Goal: Task Accomplishment & Management: Manage account settings

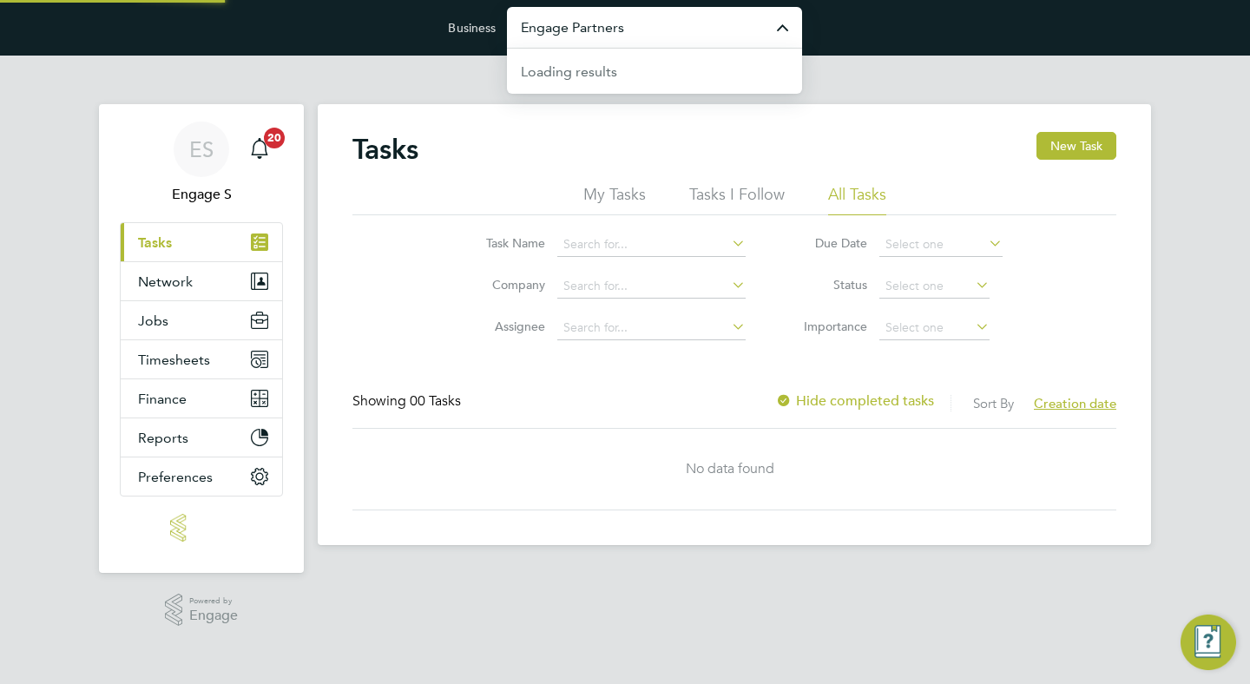
click at [696, 29] on input "Engage Partners" at bounding box center [654, 27] width 295 height 41
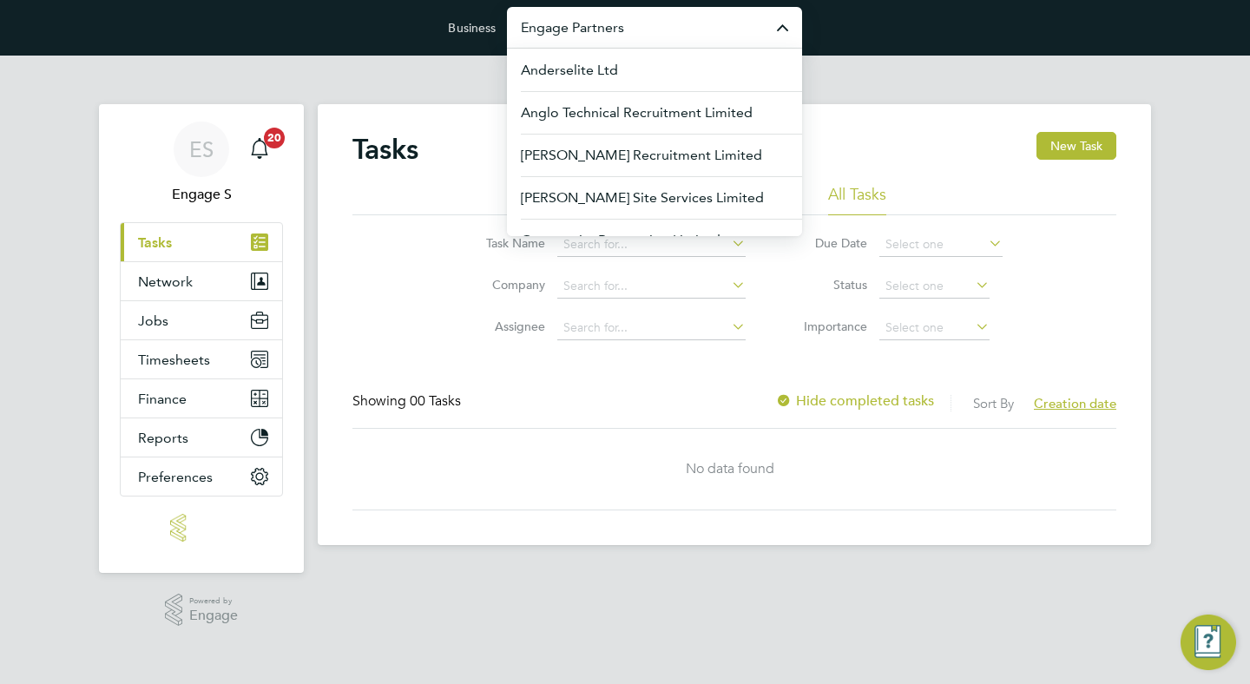
click at [1187, 155] on div "ES Engage S Notifications 20 Applications: Current page: Tasks Network Team Mem…" at bounding box center [625, 352] width 1250 height 592
click at [697, 36] on input "Engage Partners" at bounding box center [654, 27] width 295 height 41
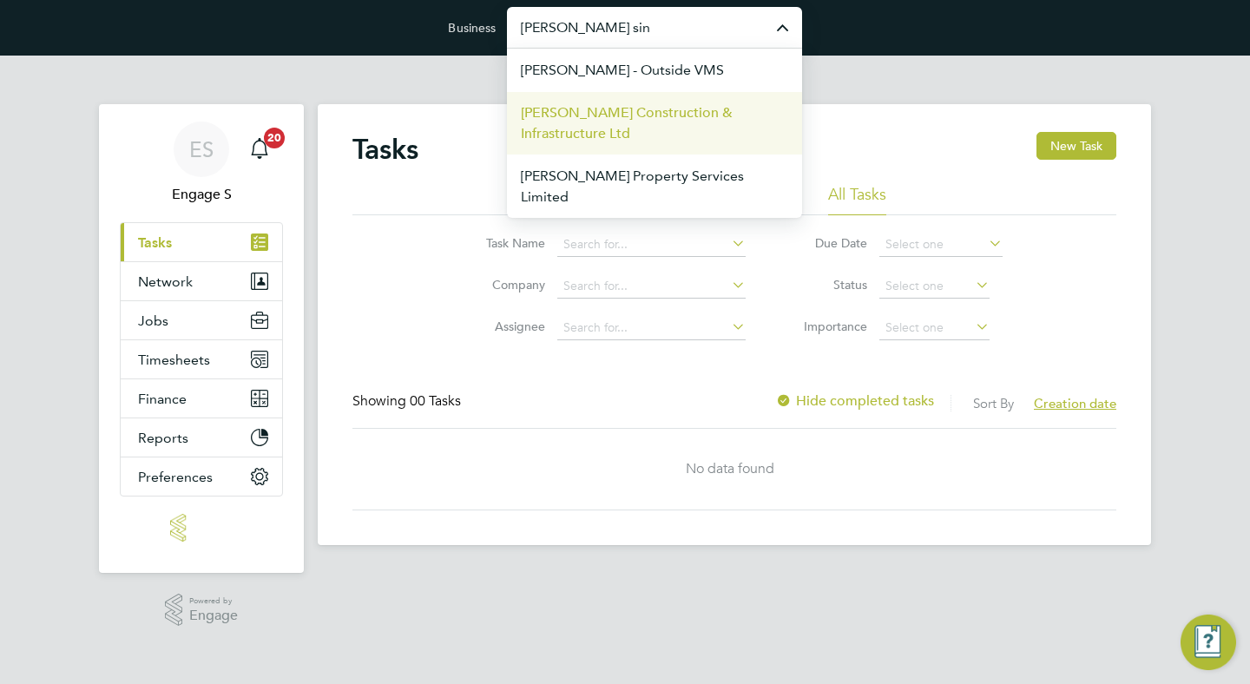
click at [671, 118] on span "[PERSON_NAME] Construction & Infrastructure Ltd" at bounding box center [654, 123] width 267 height 42
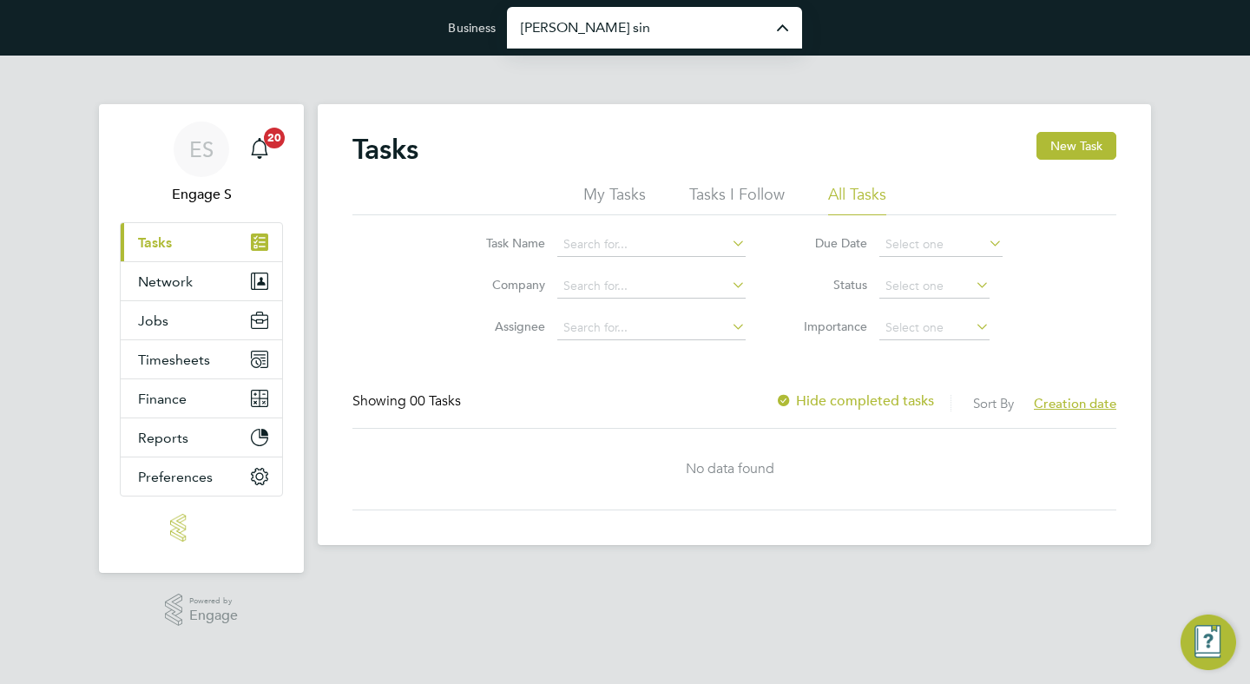
type input "[PERSON_NAME] Construction & Infrastructure Ltd"
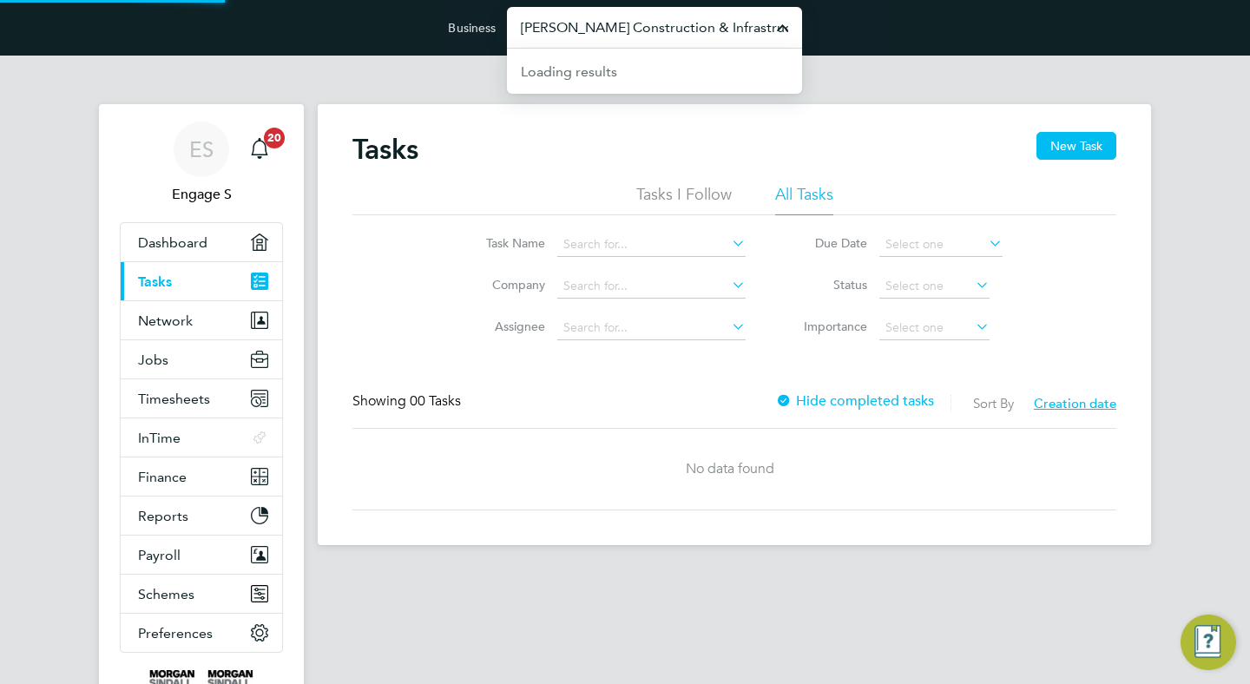
click at [726, 32] on input "[PERSON_NAME] Construction & Infrastructure Ltd" at bounding box center [654, 27] width 295 height 41
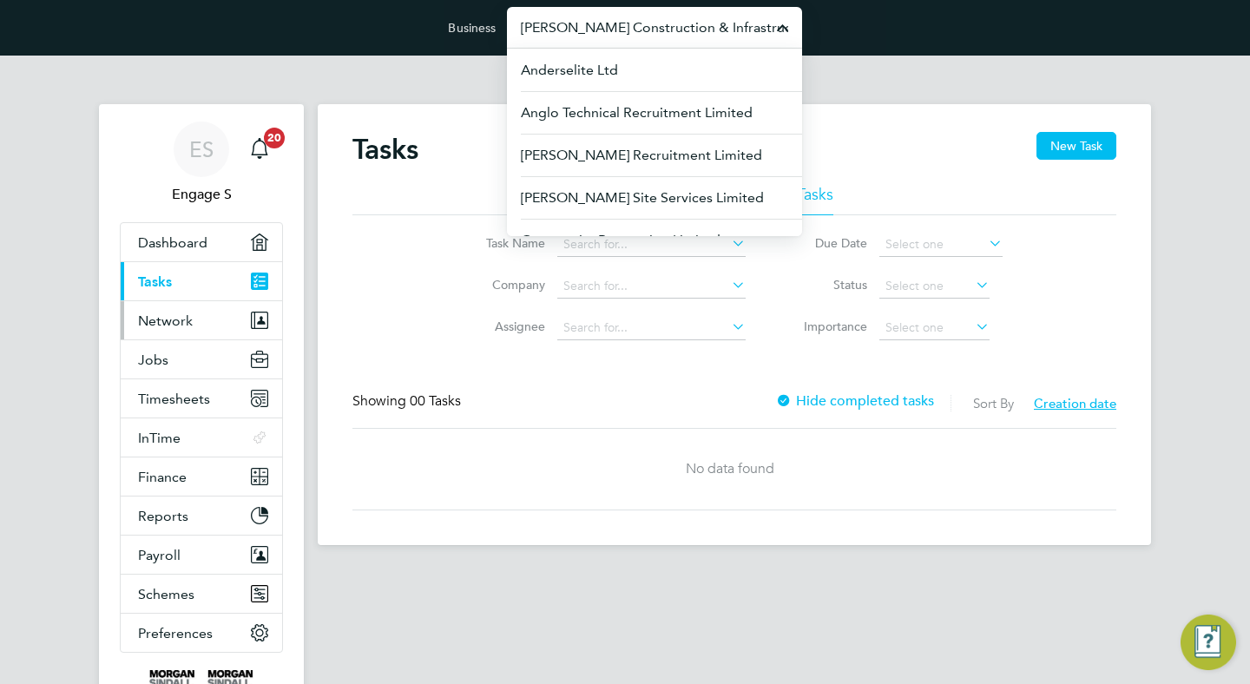
click at [195, 317] on button "Network" at bounding box center [202, 320] width 162 height 38
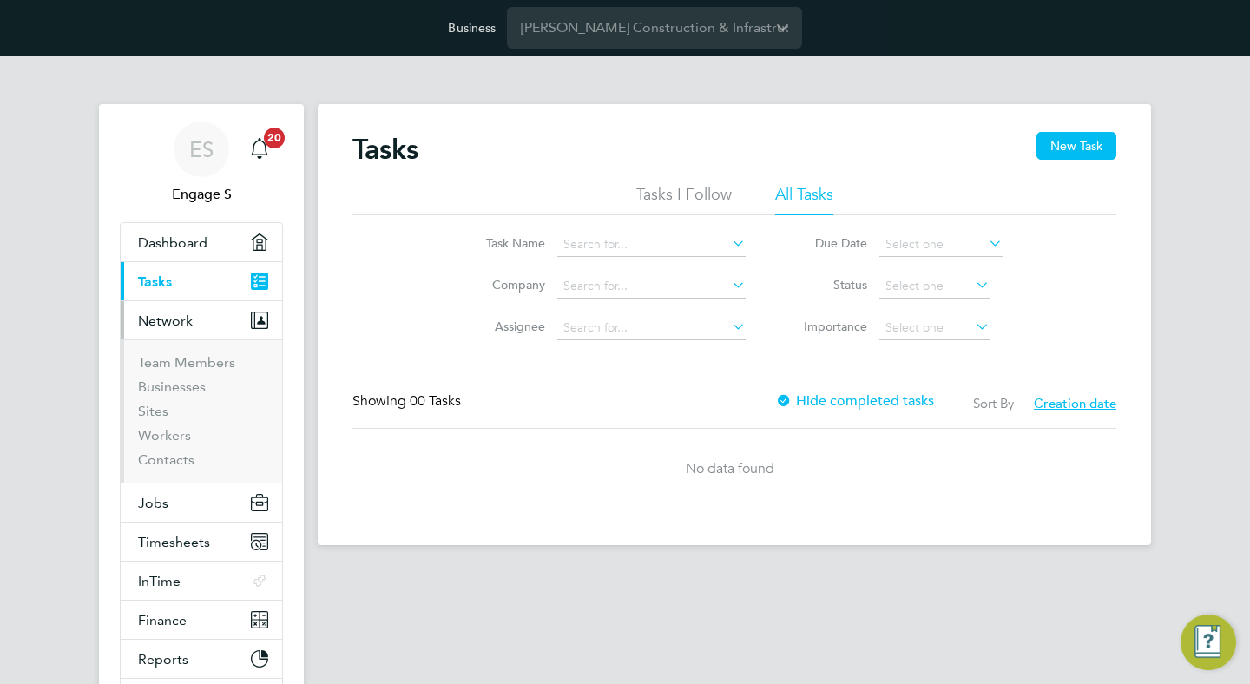
click at [185, 320] on span "Network" at bounding box center [165, 321] width 55 height 16
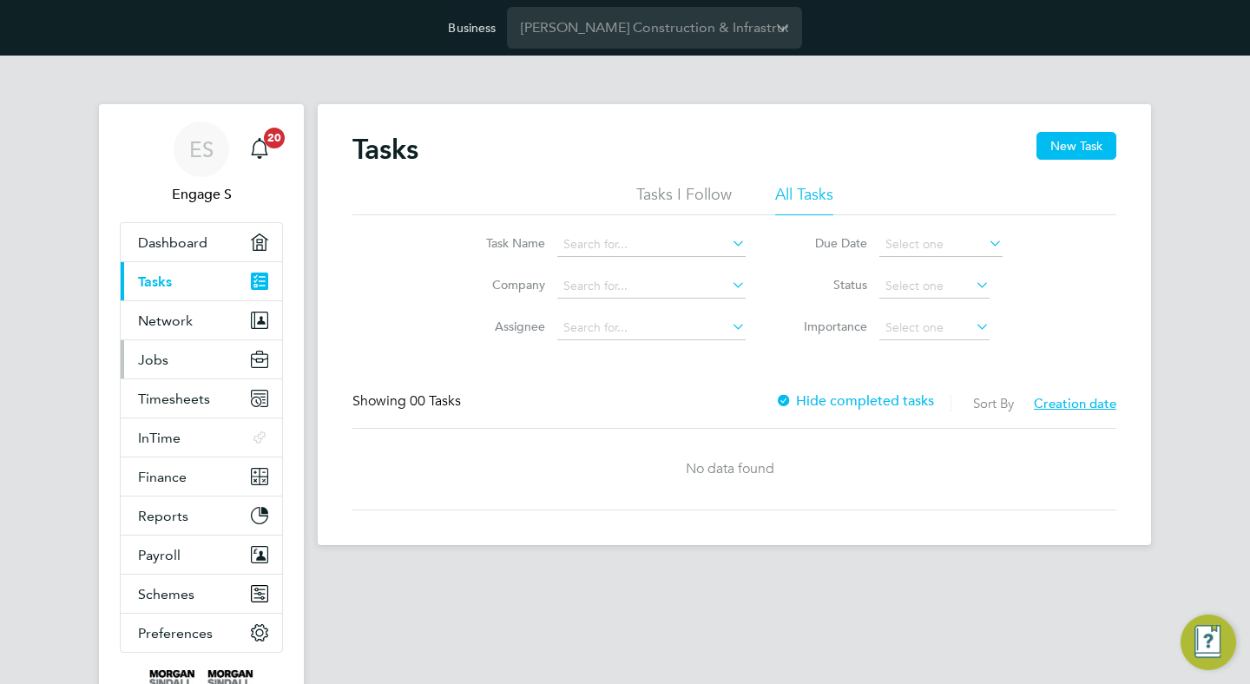
click at [193, 363] on button "Jobs" at bounding box center [202, 359] width 162 height 38
click at [189, 320] on span "Network" at bounding box center [165, 321] width 55 height 16
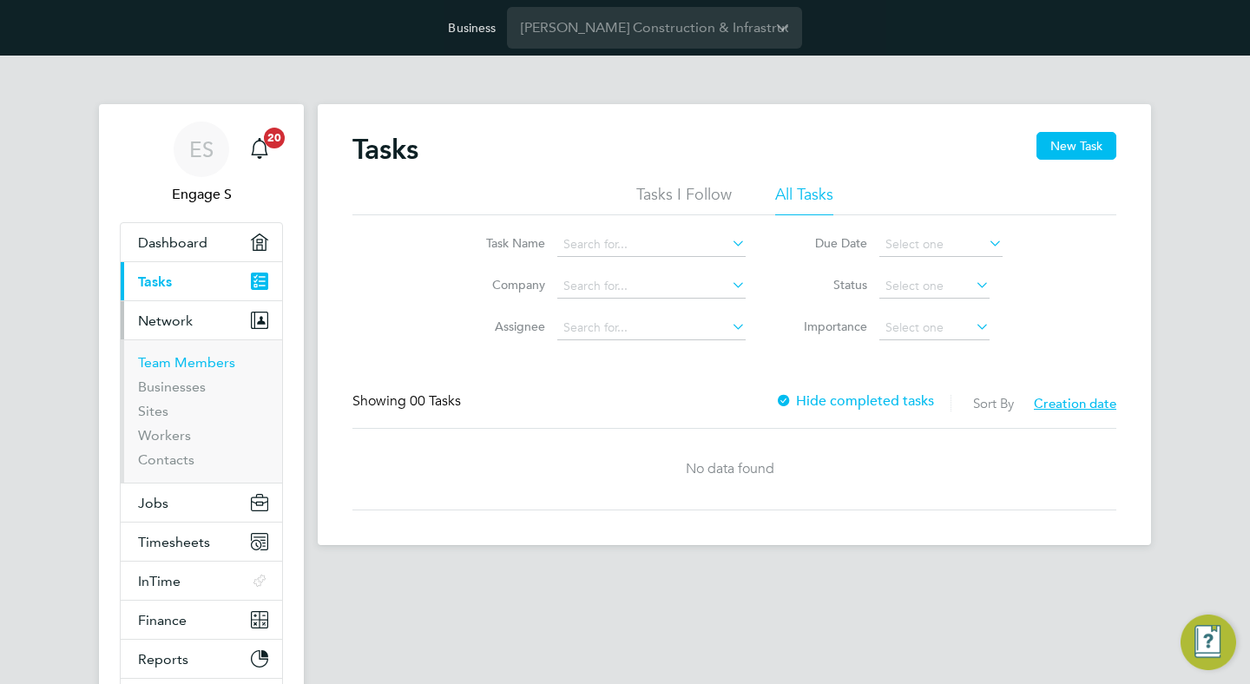
click at [180, 364] on link "Team Members" at bounding box center [186, 362] width 97 height 16
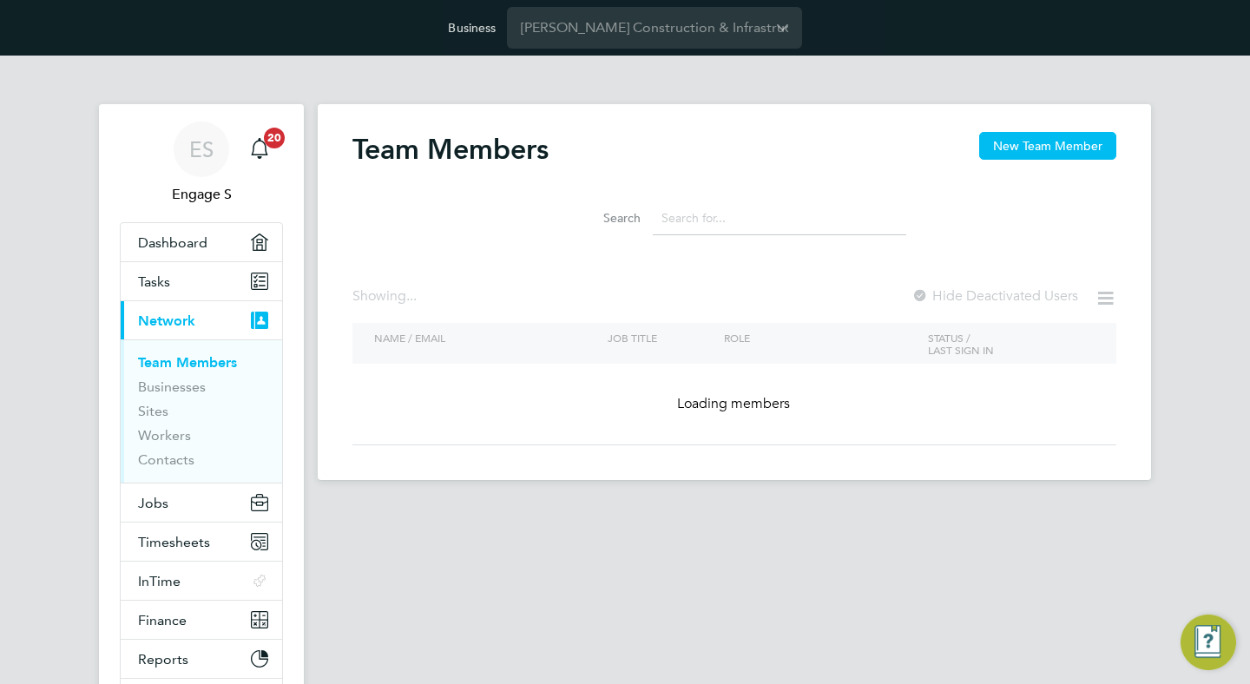
click at [1138, 48] on div "Business [PERSON_NAME] Construction & Infrastructure Ltd" at bounding box center [625, 28] width 1250 height 56
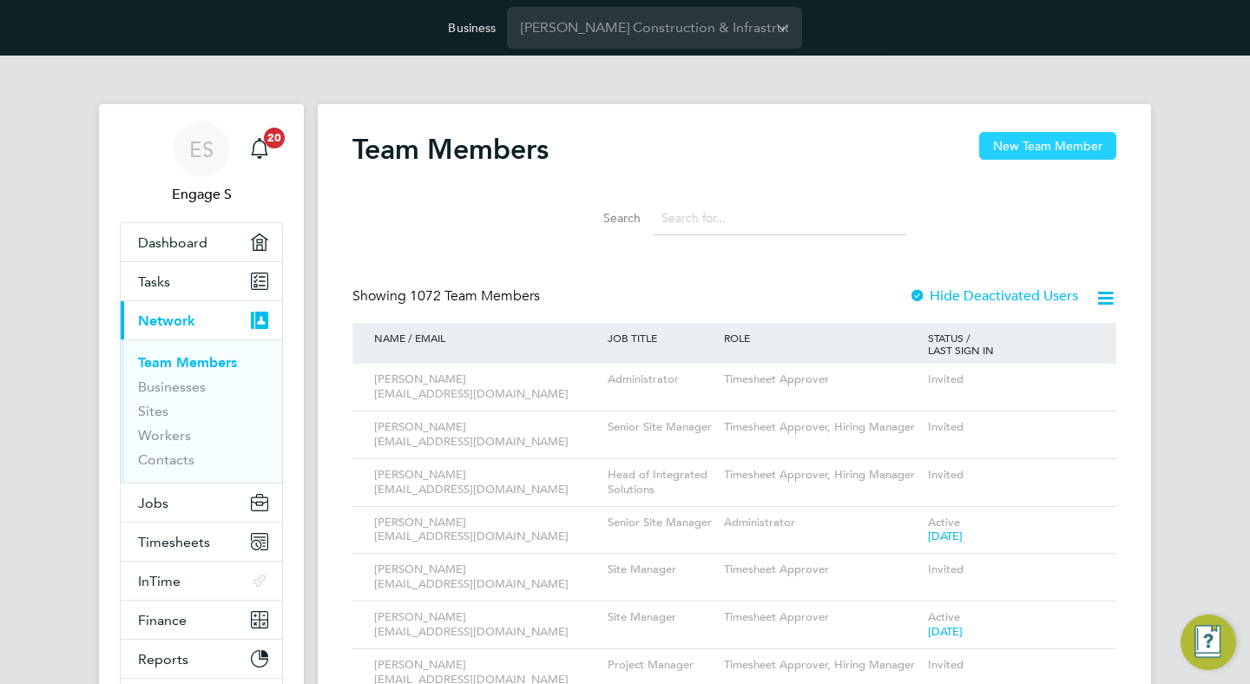
click at [1026, 145] on button "New Team Member" at bounding box center [1047, 146] width 137 height 28
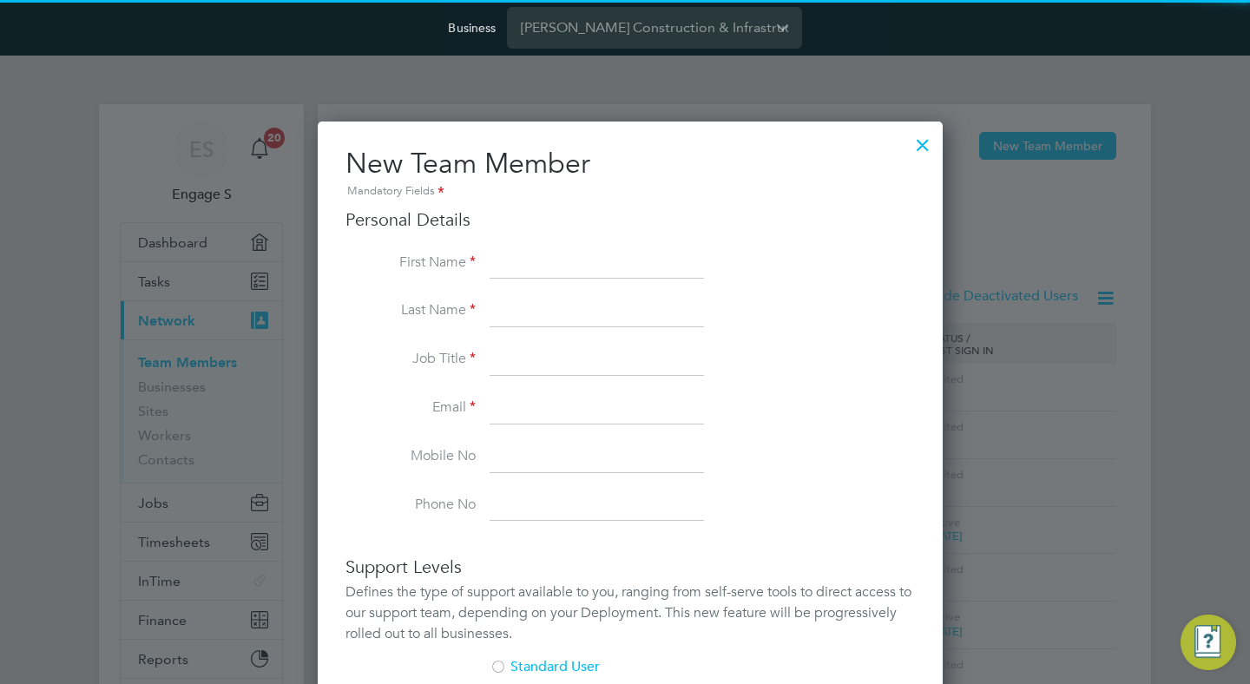
click at [630, 260] on input at bounding box center [597, 263] width 214 height 31
click at [615, 277] on input at bounding box center [597, 263] width 214 height 31
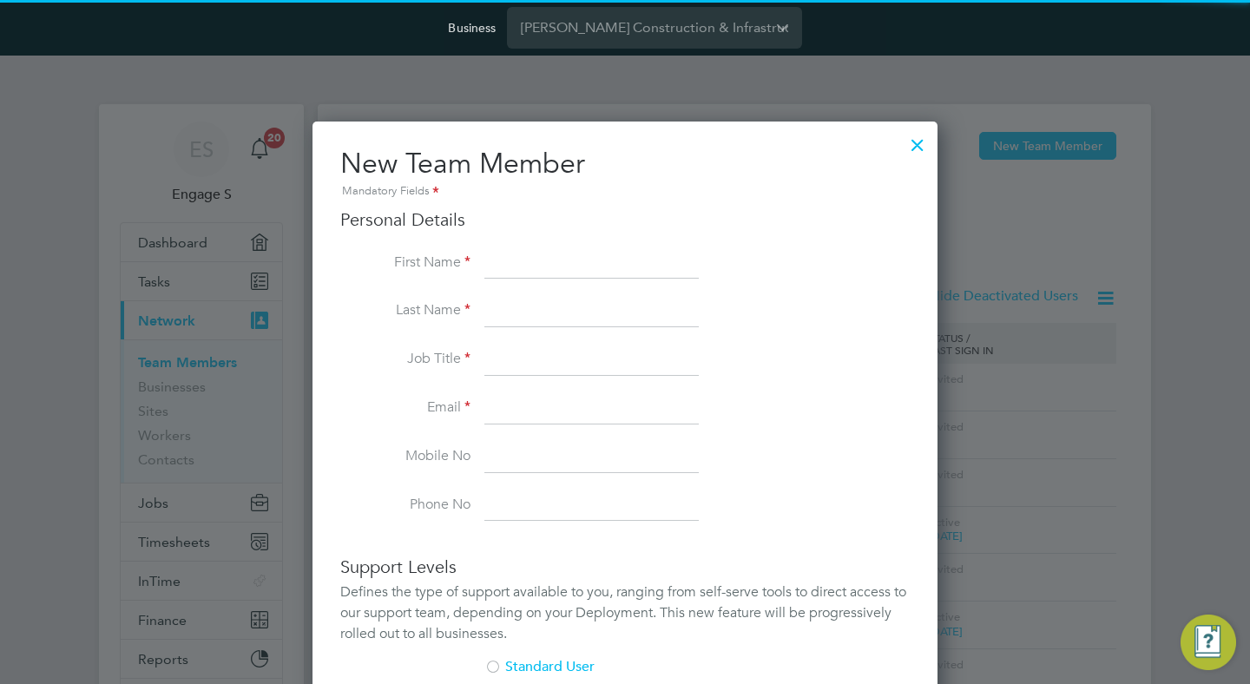
click at [612, 267] on input at bounding box center [592, 263] width 214 height 31
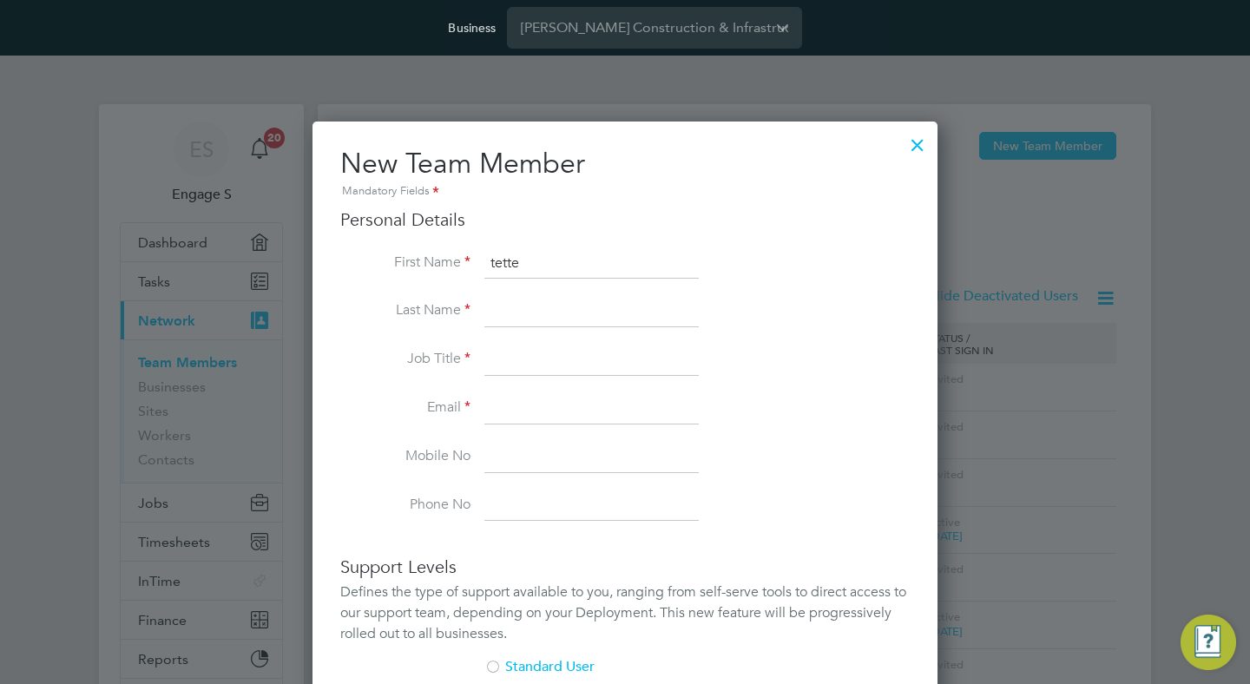
scroll to position [1073, 626]
type input "t"
click at [570, 263] on input at bounding box center [592, 263] width 214 height 31
click at [490, 260] on input at bounding box center [592, 263] width 214 height 31
type input "Test"
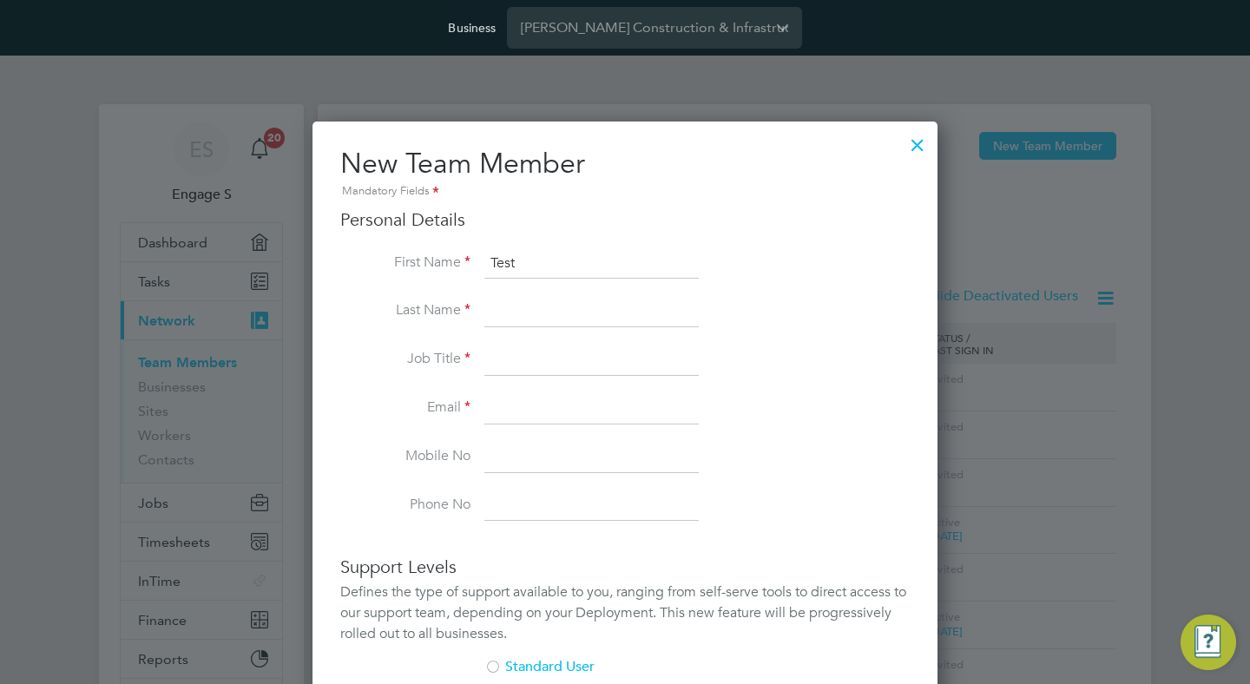
click at [432, 327] on li "Last Name" at bounding box center [625, 320] width 570 height 49
click at [543, 317] on input at bounding box center [592, 311] width 214 height 31
